Goal: Download file/media

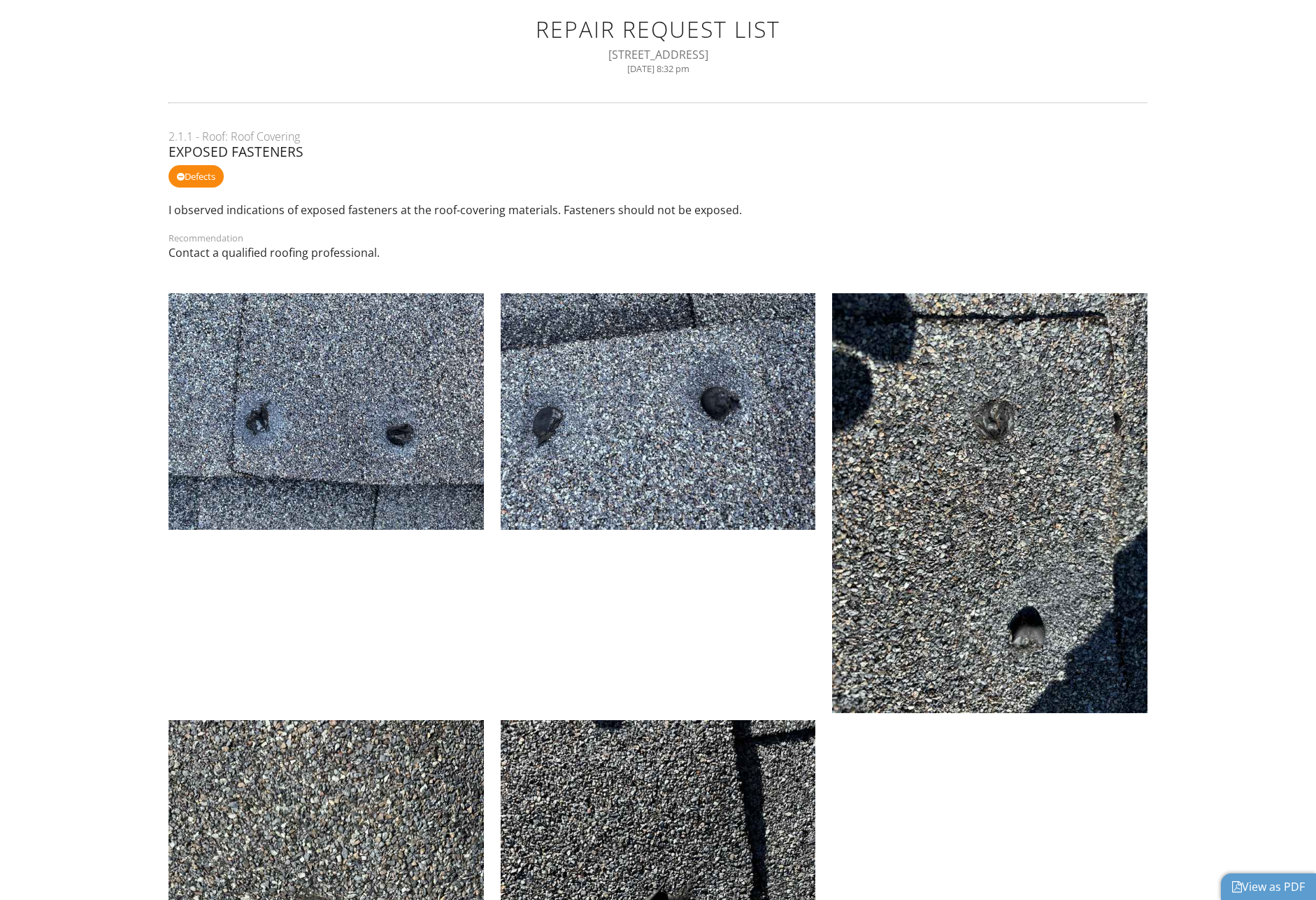
click at [1226, 885] on div "View as PDF" at bounding box center [1268, 886] width 95 height 27
click at [1244, 889] on link "View as PDF" at bounding box center [1269, 886] width 73 height 16
click at [1263, 887] on link "View as PDF" at bounding box center [1269, 886] width 73 height 16
click at [1246, 888] on link "View as PDF" at bounding box center [1269, 886] width 73 height 16
click at [1234, 885] on div at bounding box center [1237, 886] width 10 height 11
